Goal: Task Accomplishment & Management: Use online tool/utility

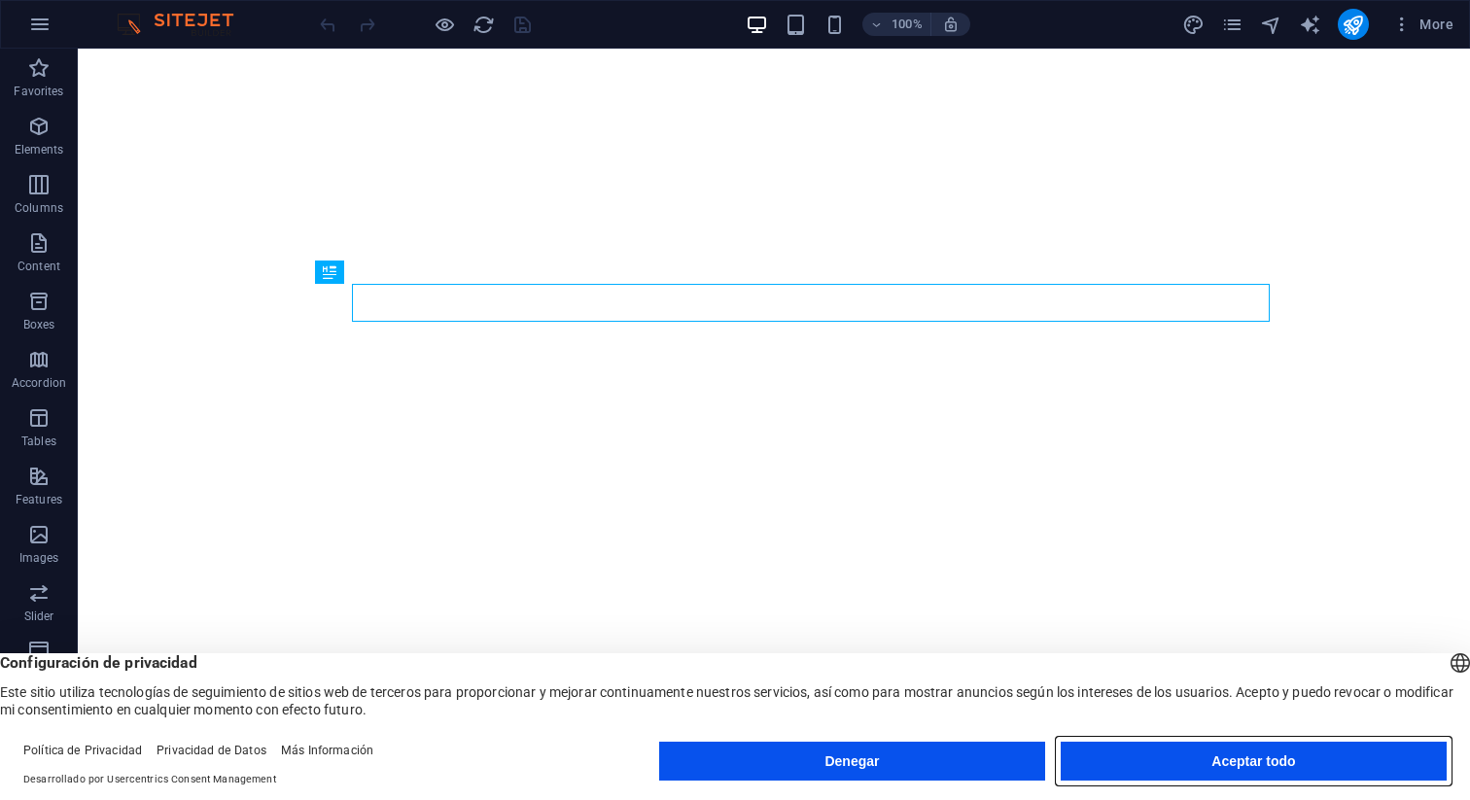
click at [1248, 758] on font "Aceptar todo" at bounding box center [1253, 761] width 84 height 16
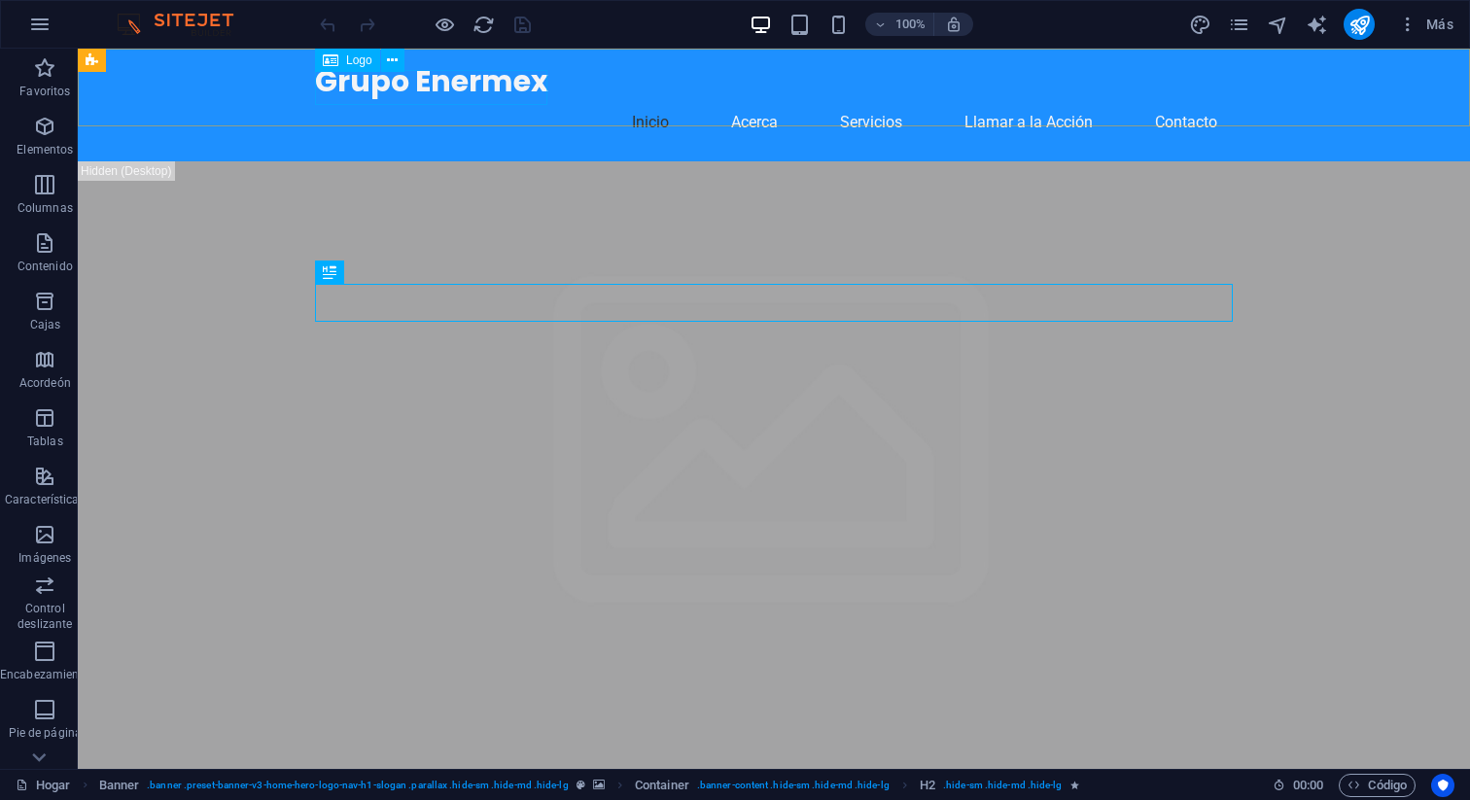
click at [355, 66] on div "Logo" at bounding box center [347, 60] width 65 height 23
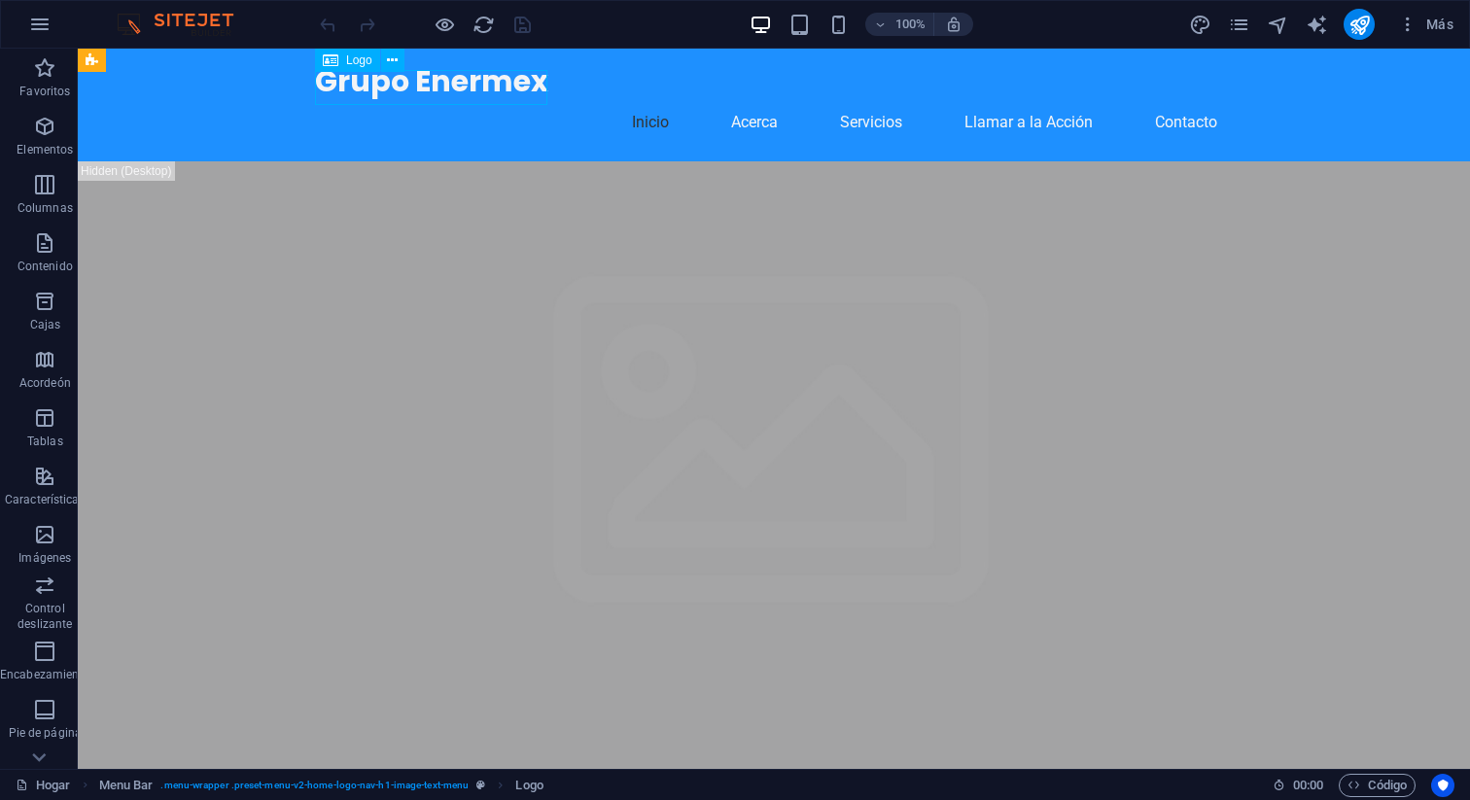
click at [350, 61] on font "Logo" at bounding box center [359, 60] width 26 height 14
click at [394, 60] on icon at bounding box center [392, 61] width 11 height 20
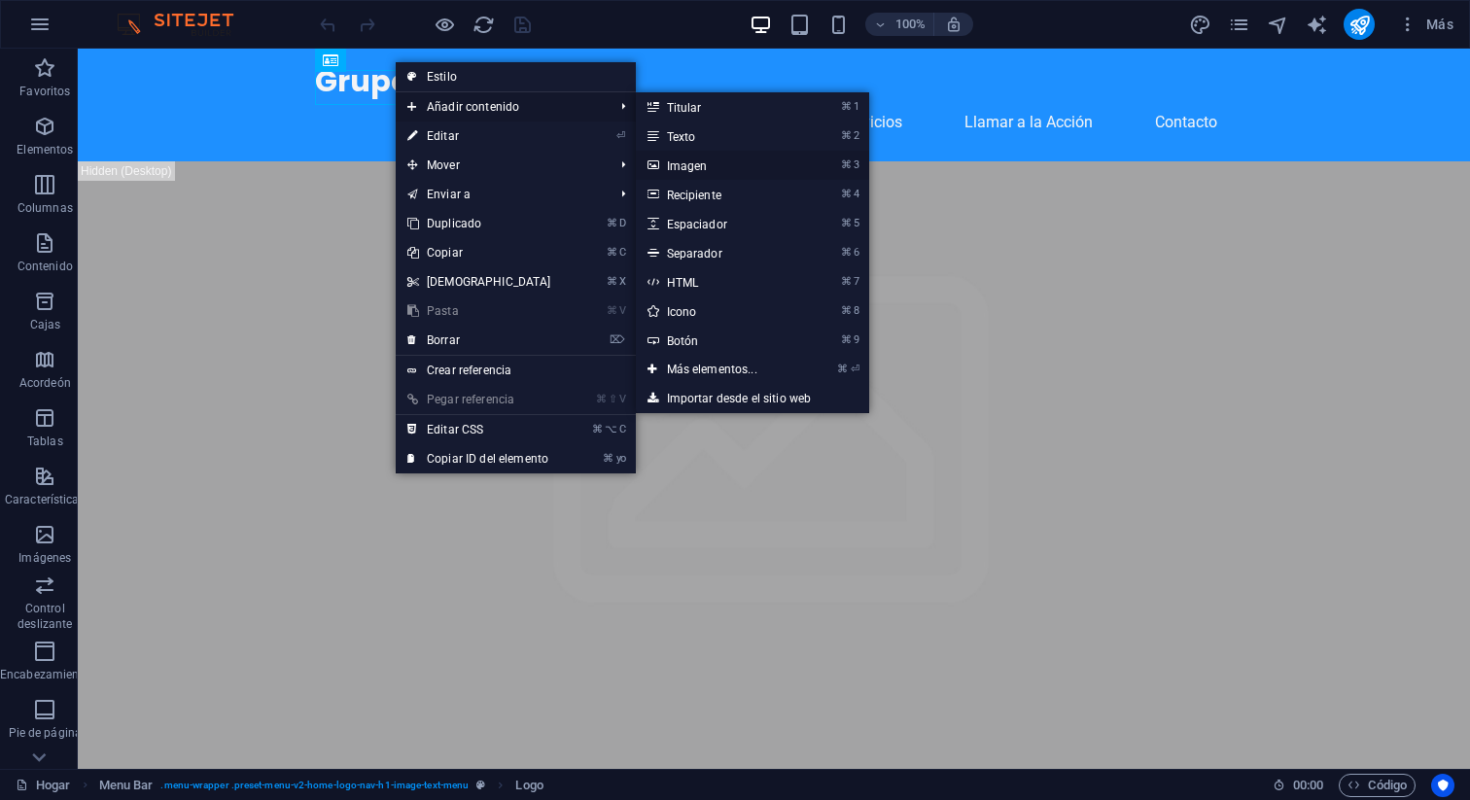
click at [659, 164] on link "⌘ 3 Imagen" at bounding box center [716, 165] width 160 height 29
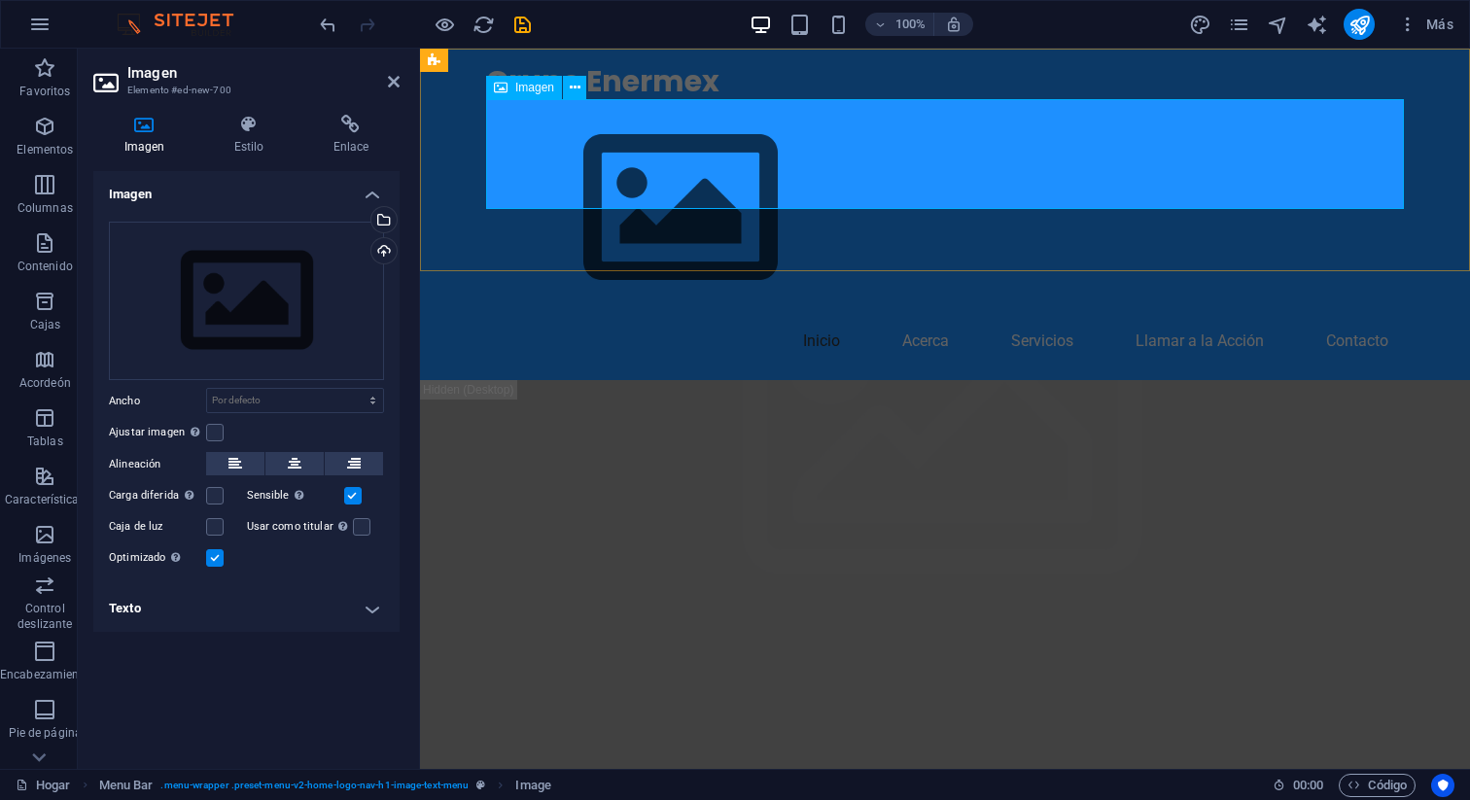
click at [573, 168] on figure at bounding box center [945, 208] width 918 height 219
click at [574, 88] on icon at bounding box center [575, 88] width 11 height 20
click at [523, 26] on icon "ahorrar" at bounding box center [522, 25] width 22 height 22
checkbox input "false"
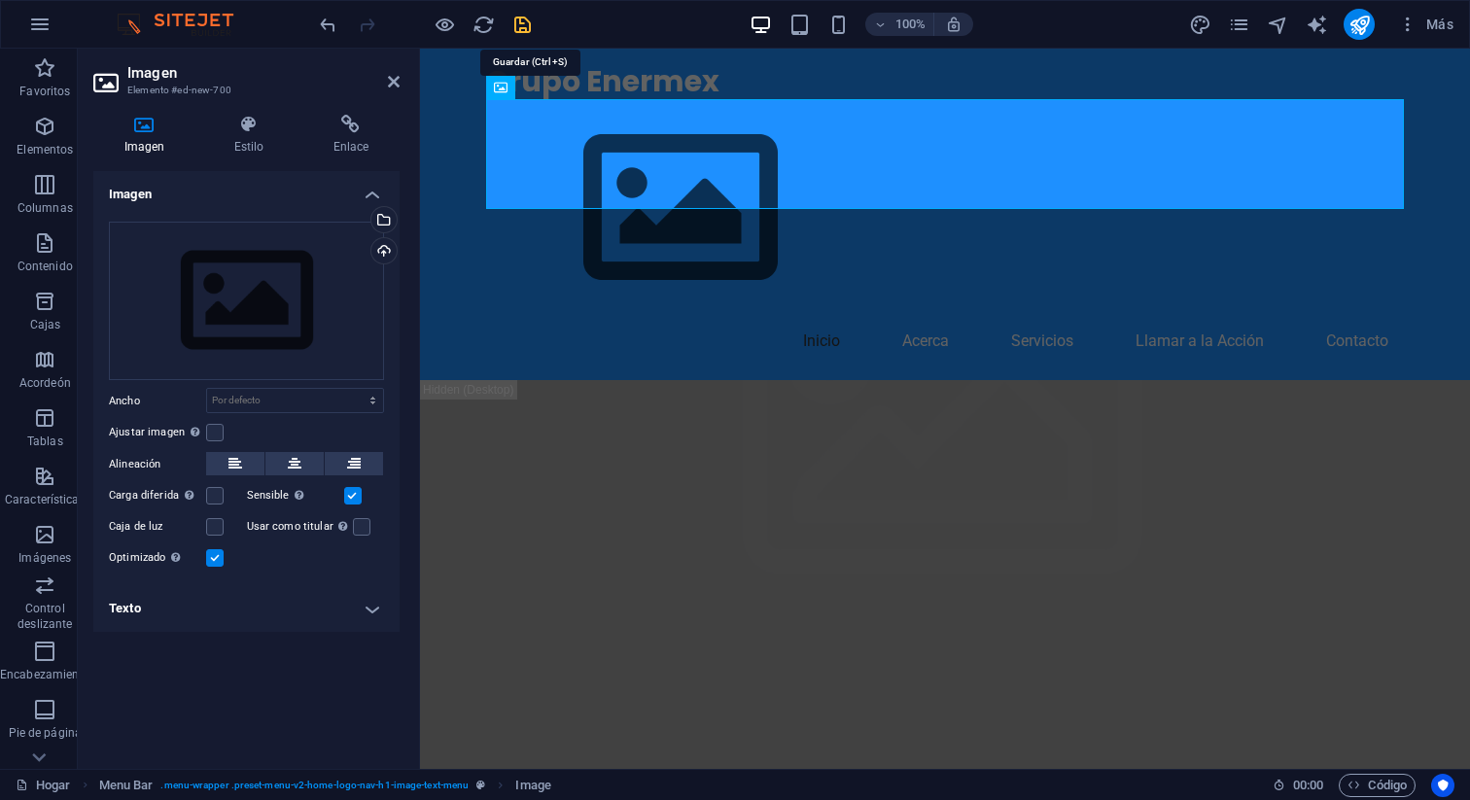
checkbox input "false"
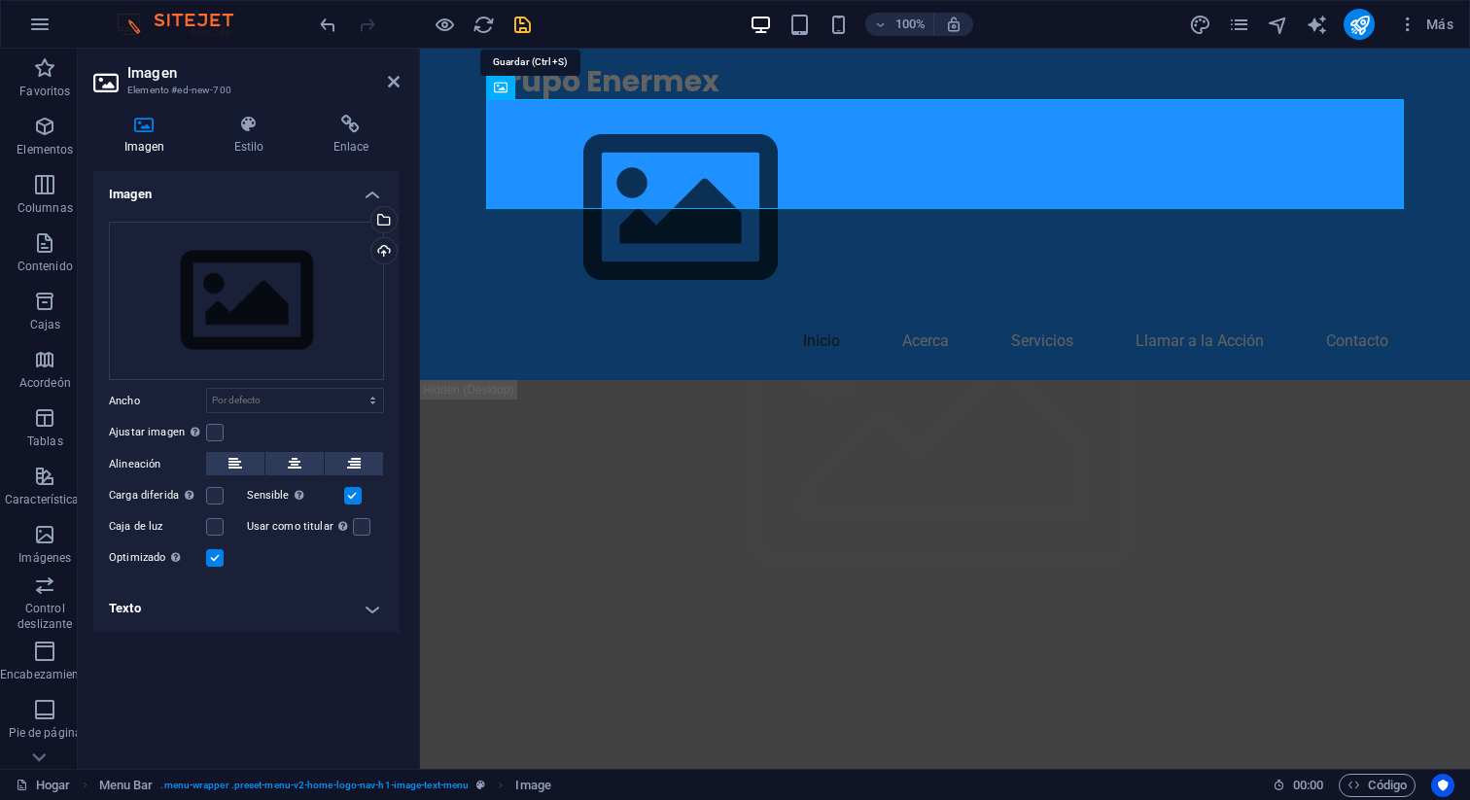
checkbox input "false"
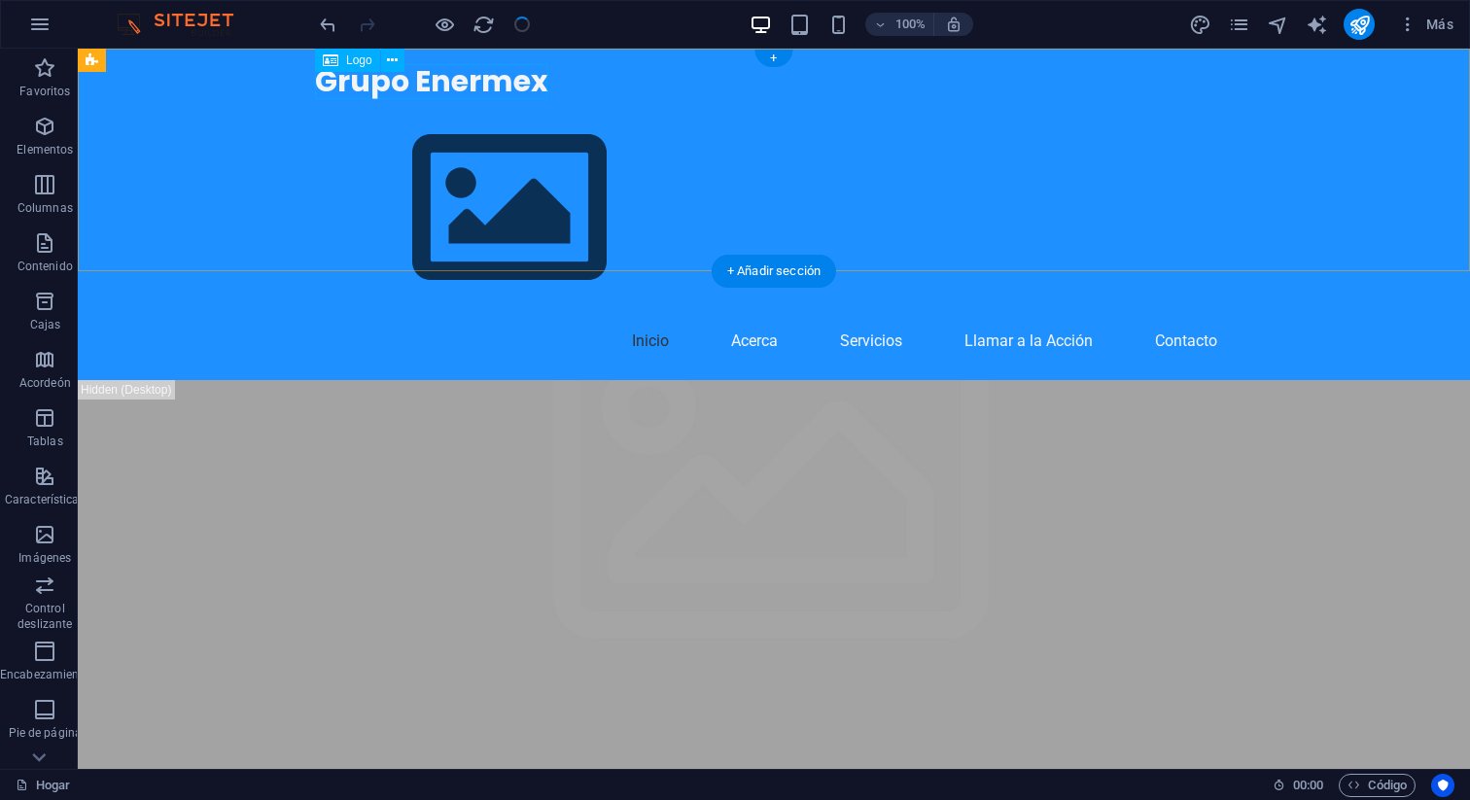
click at [509, 79] on div "Grupo Enermex" at bounding box center [774, 81] width 918 height 35
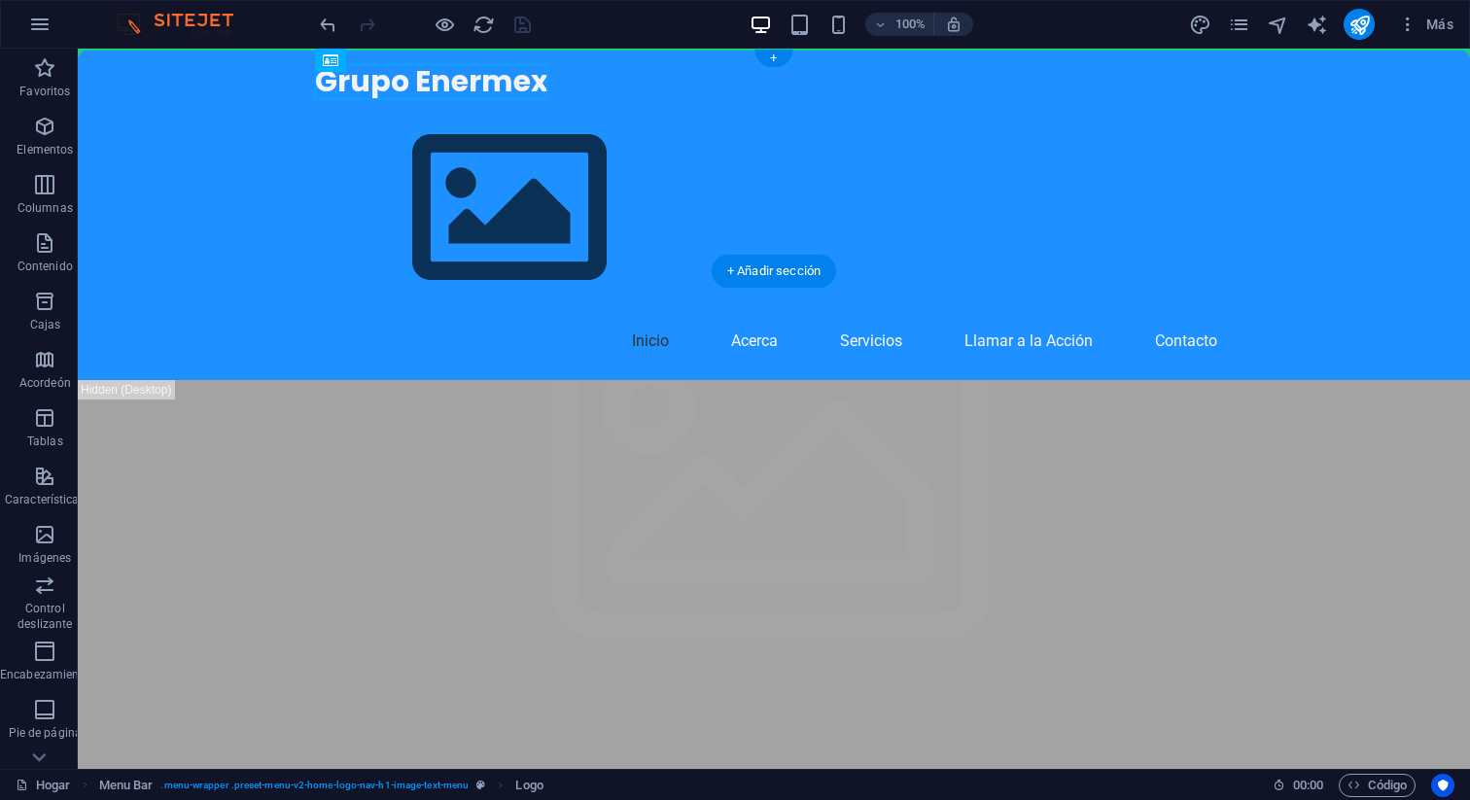
drag, startPoint x: 503, startPoint y: 86, endPoint x: 588, endPoint y: 91, distance: 85.7
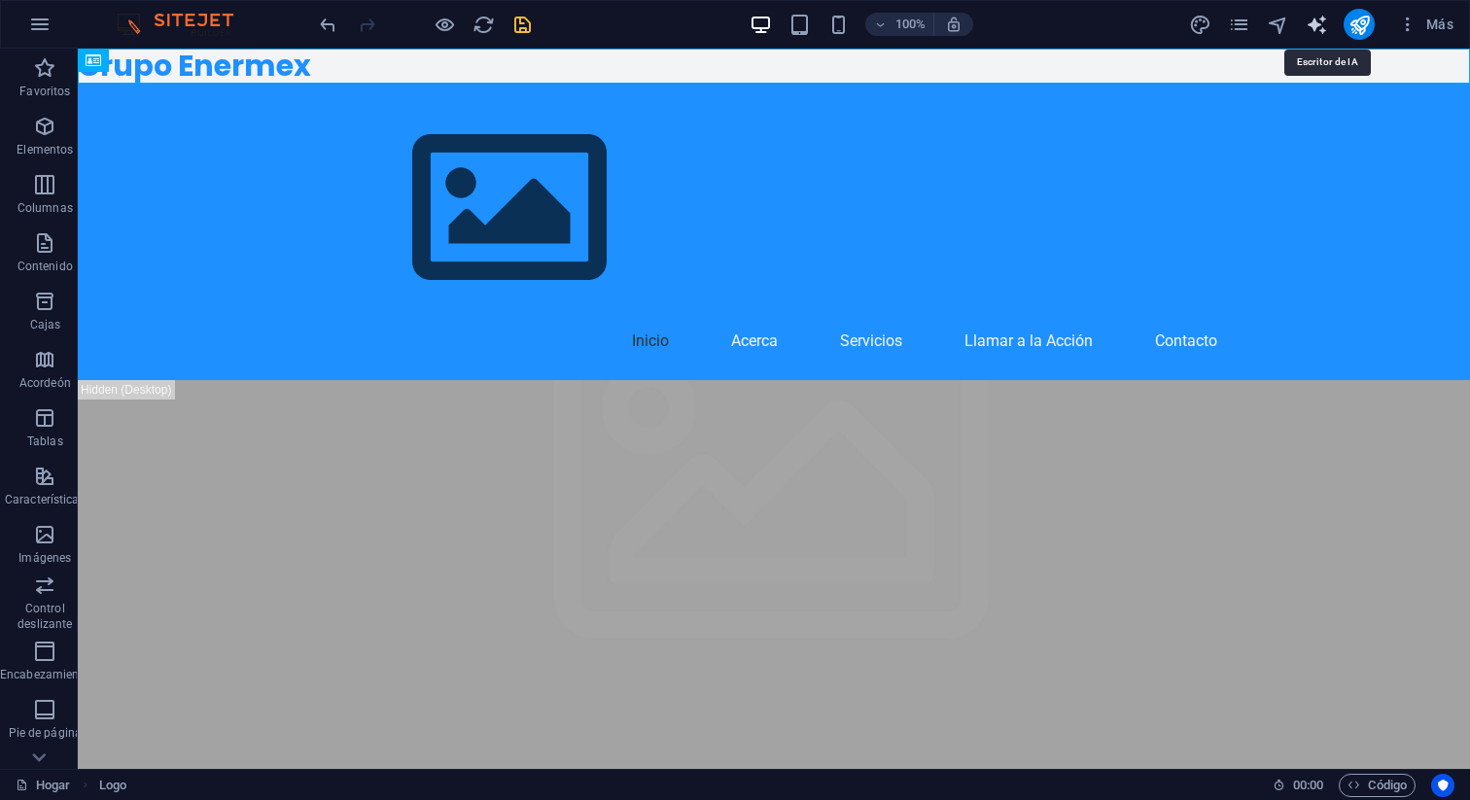
click at [1315, 28] on icon "generador de texto" at bounding box center [1317, 25] width 22 height 22
select select "English"
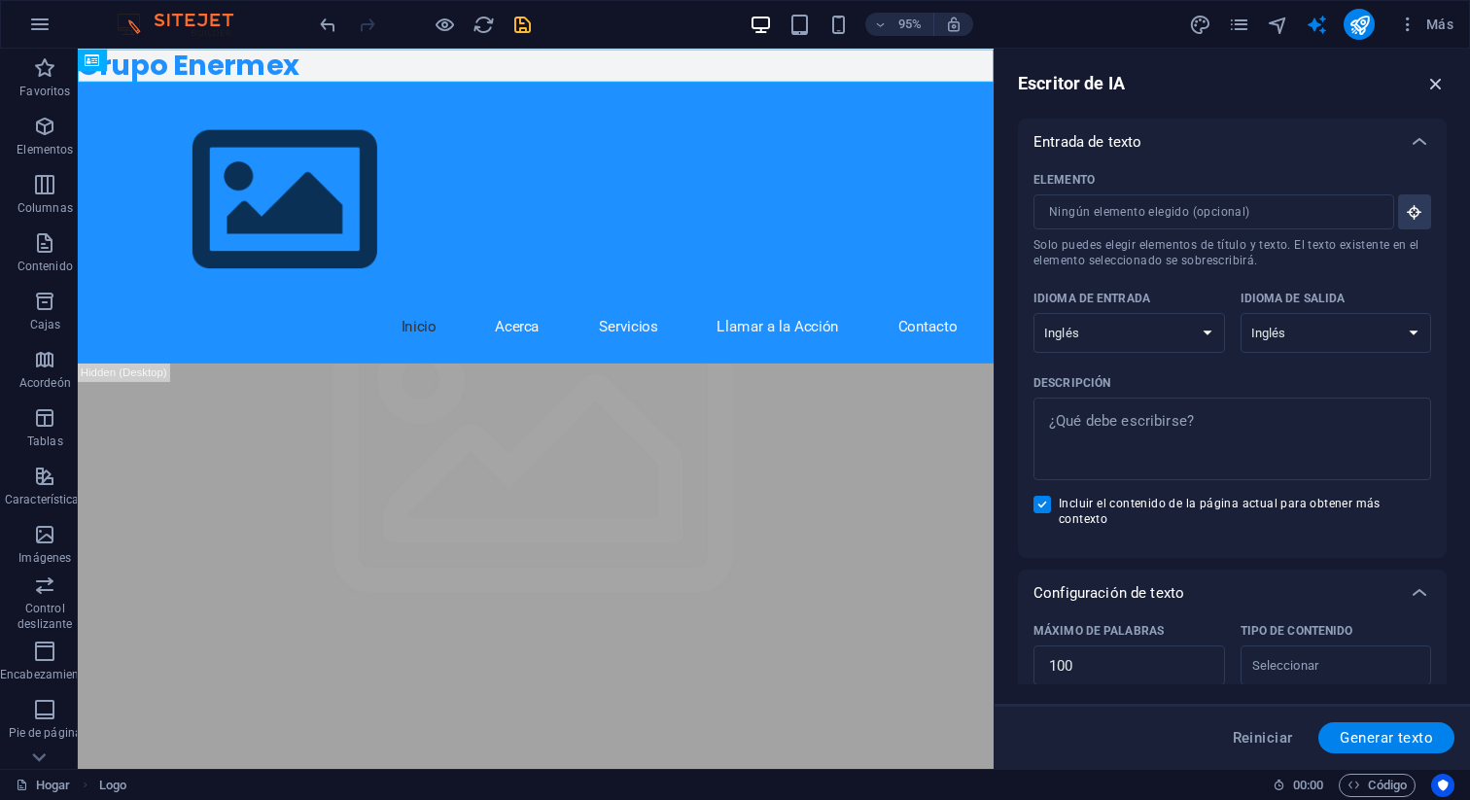
click at [1437, 83] on icon "button" at bounding box center [1435, 83] width 21 height 21
